Goal: Task Accomplishment & Management: Manage account settings

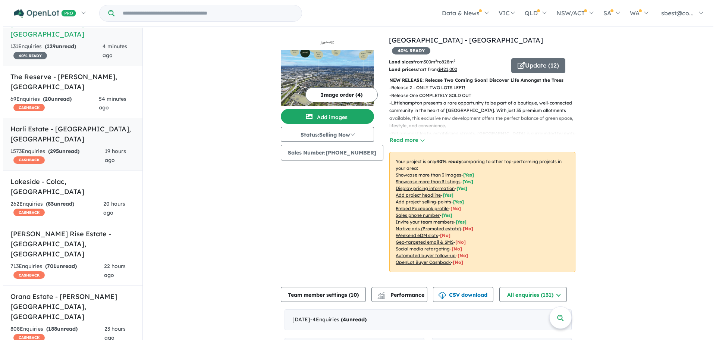
scroll to position [75, 0]
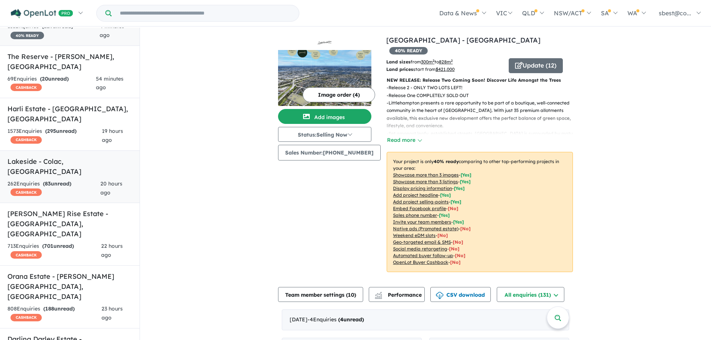
click at [74, 179] on div "262 Enquir ies ( 83 unread) CASHBACK" at bounding box center [53, 188] width 93 height 18
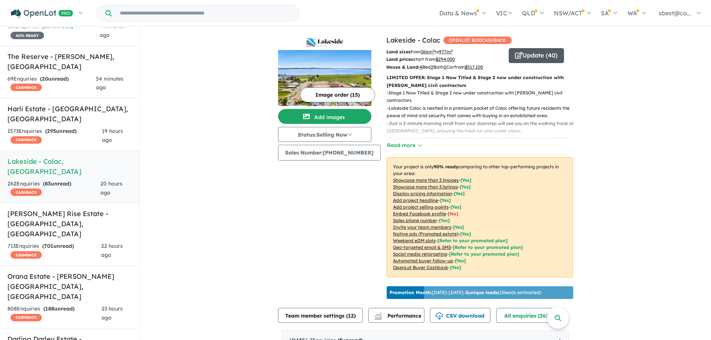
click at [519, 52] on button "Update ( 40 )" at bounding box center [536, 55] width 55 height 15
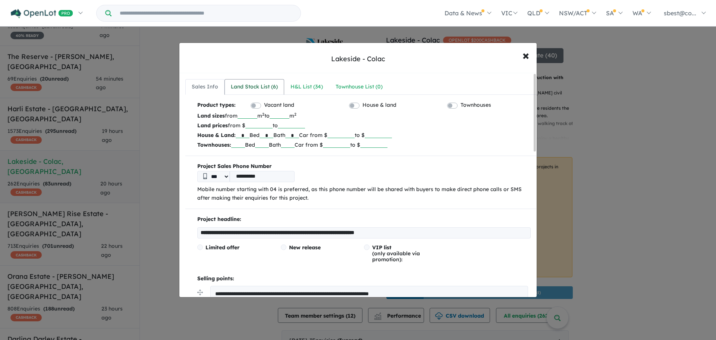
click at [264, 86] on div "Land Stock List ( 6 )" at bounding box center [254, 86] width 47 height 9
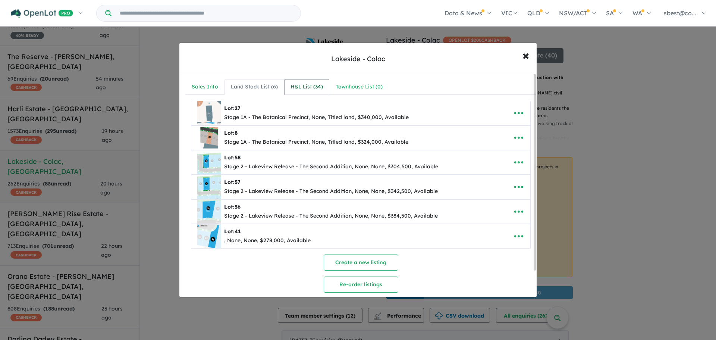
click at [305, 83] on div "H&L List ( 34 )" at bounding box center [307, 86] width 32 height 9
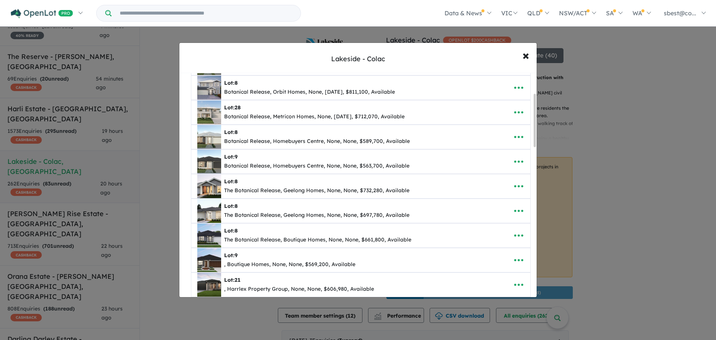
scroll to position [112, 0]
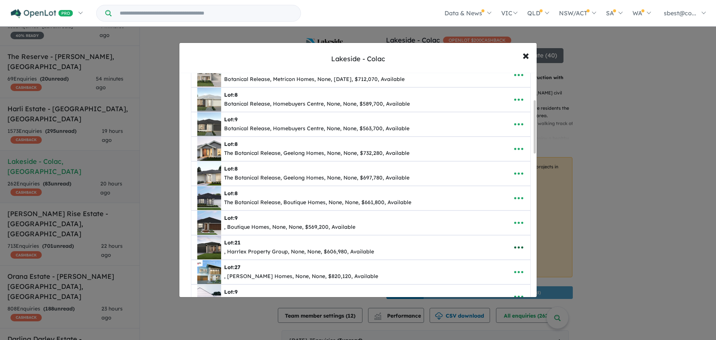
click at [510, 250] on button "button" at bounding box center [519, 247] width 23 height 17
click at [494, 213] on link "Remove" at bounding box center [502, 212] width 55 height 17
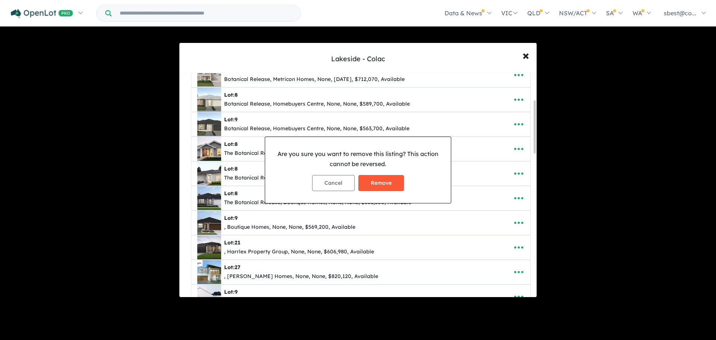
click at [396, 184] on button "Remove" at bounding box center [382, 183] width 46 height 16
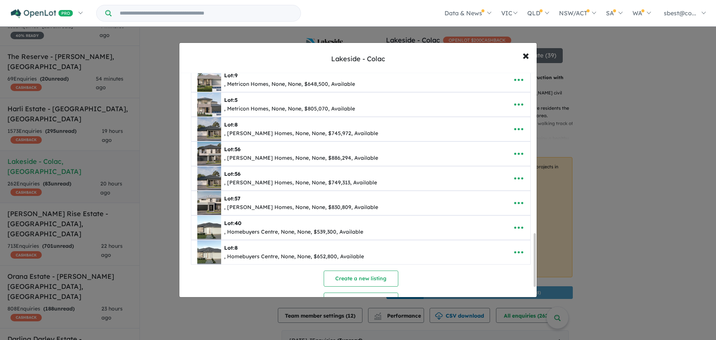
scroll to position [709, 0]
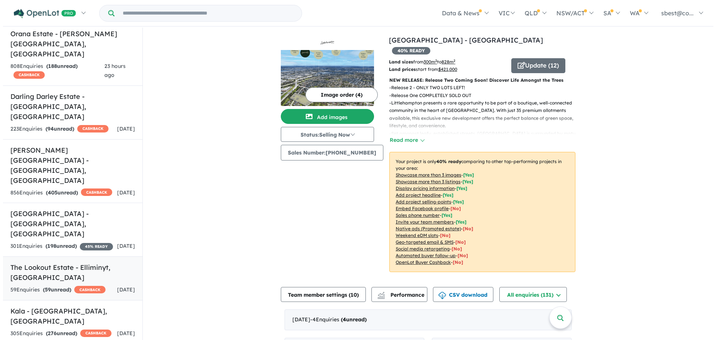
scroll to position [336, 0]
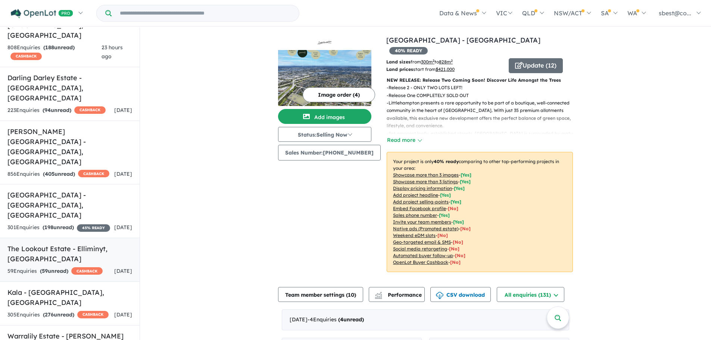
click at [63, 268] on strong "( 59 unread)" at bounding box center [54, 271] width 28 height 7
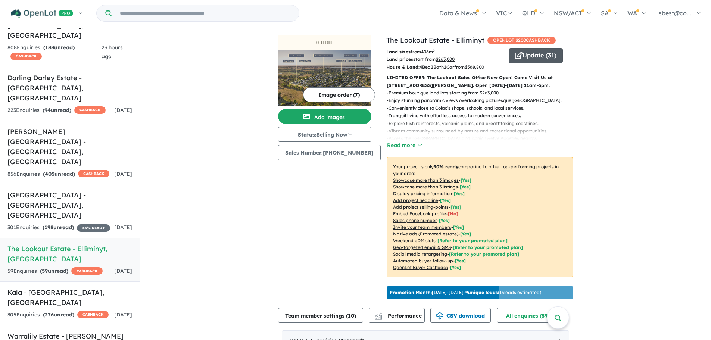
click at [532, 53] on button "Update ( 31 )" at bounding box center [536, 55] width 54 height 15
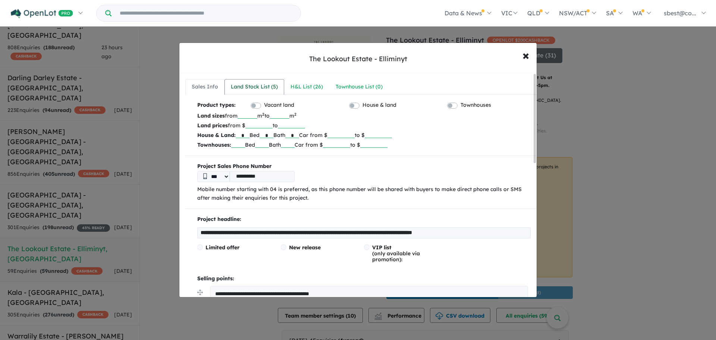
click at [271, 84] on div "Land Stock List ( 5 )" at bounding box center [254, 86] width 47 height 9
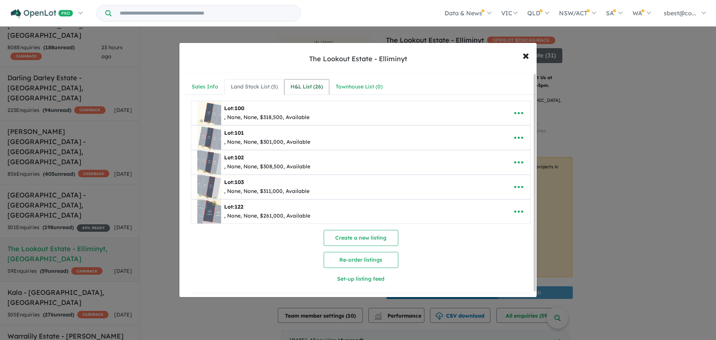
click at [315, 84] on div "H&L List ( 26 )" at bounding box center [307, 86] width 32 height 9
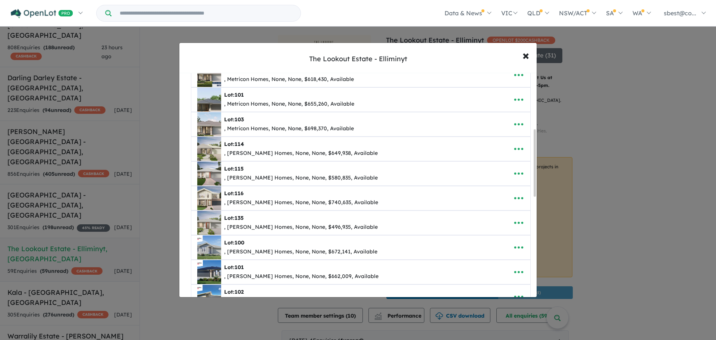
scroll to position [187, 0]
click at [513, 219] on icon "button" at bounding box center [518, 221] width 11 height 11
click at [504, 255] on link "Remove" at bounding box center [502, 257] width 55 height 17
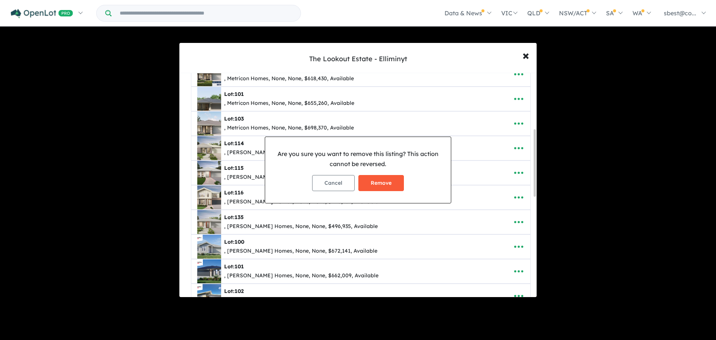
click at [387, 183] on button "Remove" at bounding box center [382, 183] width 46 height 16
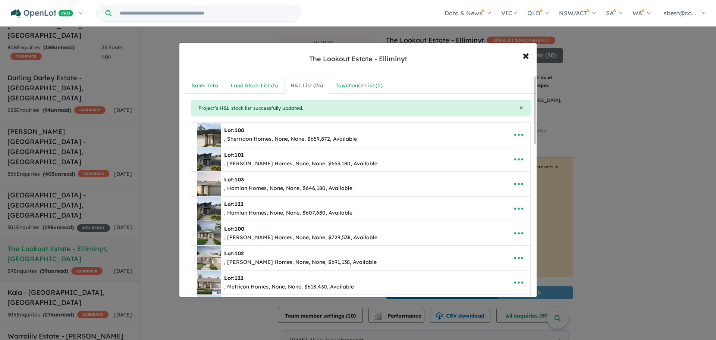
scroll to position [0, 0]
